Goal: Task Accomplishment & Management: Manage account settings

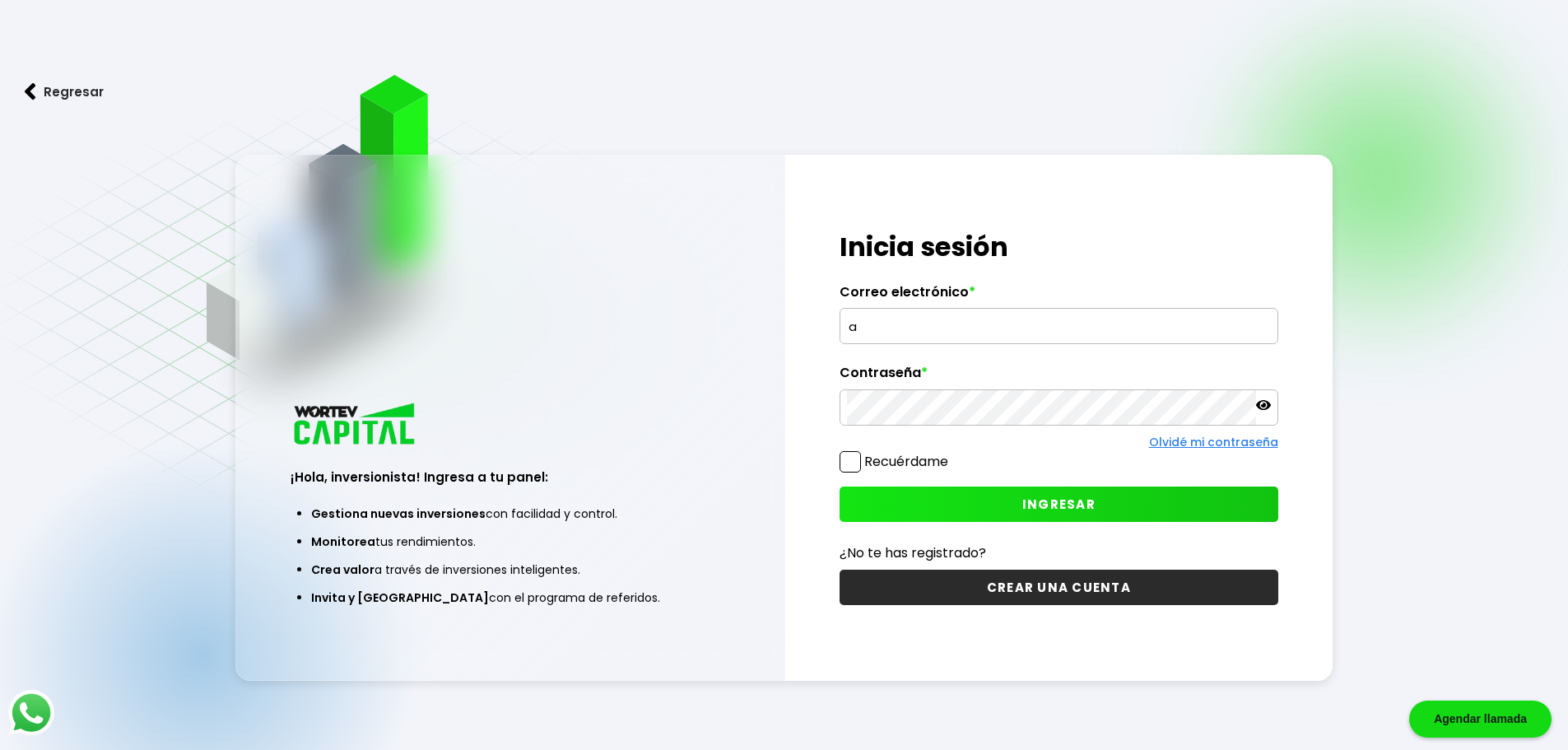
click at [934, 327] on input "a" at bounding box center [1059, 326] width 424 height 35
type input "[EMAIL_ADDRESS][DOMAIN_NAME]"
click at [1040, 500] on span "INGRESAR" at bounding box center [1059, 505] width 73 height 17
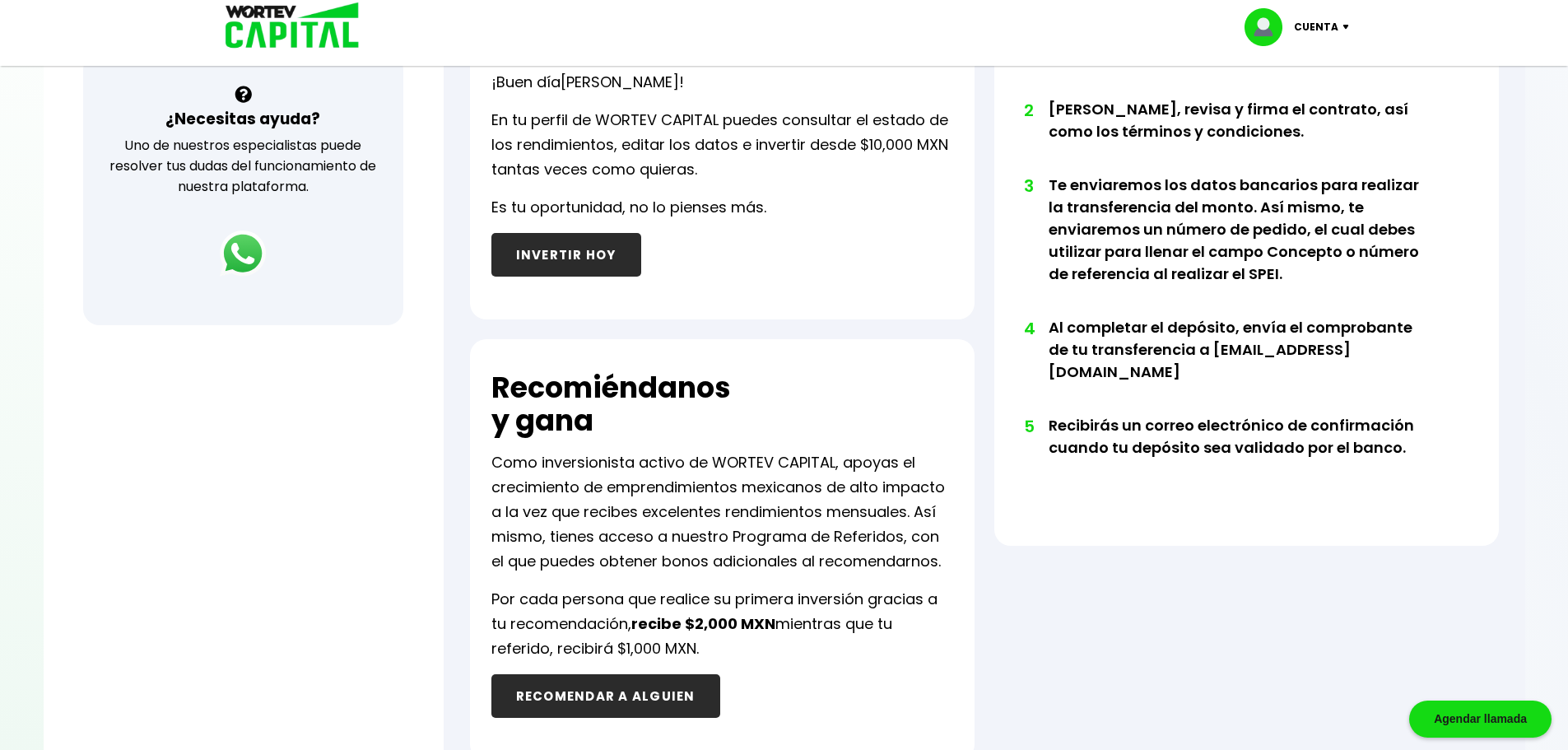
scroll to position [759, 0]
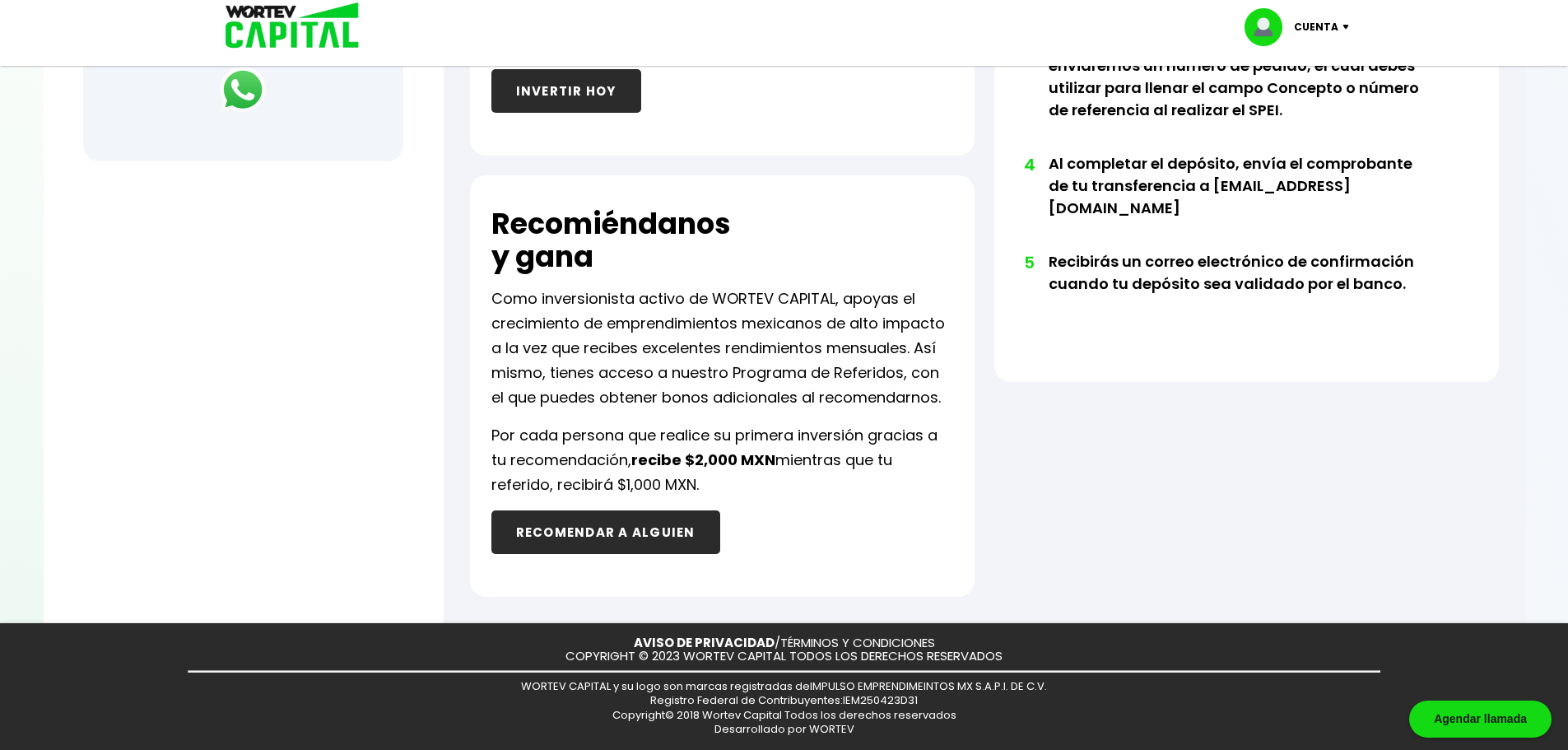
click at [1310, 38] on p "Cuenta" at bounding box center [1316, 26] width 44 height 25
click at [1279, 105] on li "Cerrar sesión" at bounding box center [1298, 110] width 132 height 34
